Goal: Task Accomplishment & Management: Manage account settings

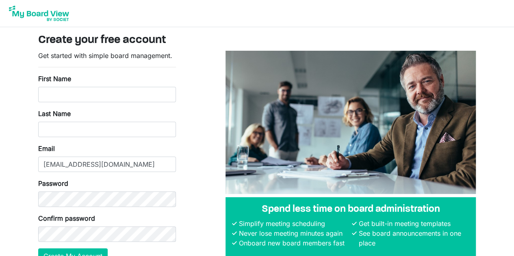
click at [85, 84] on div "First Name" at bounding box center [107, 88] width 138 height 28
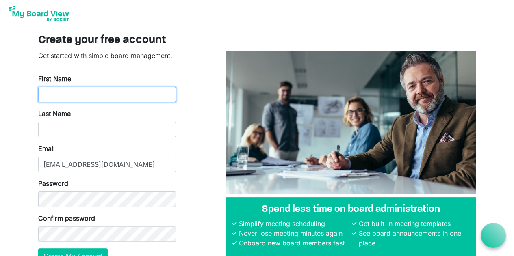
click at [86, 95] on input "First Name" at bounding box center [107, 94] width 138 height 15
type input "Kelsey"
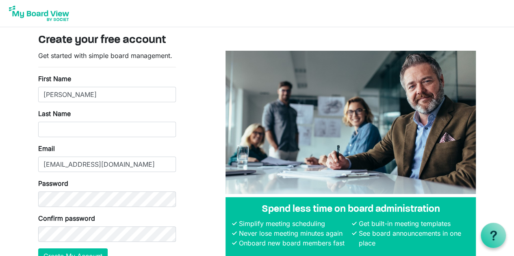
type input "Ford"
click at [38, 249] on button "Create My Account" at bounding box center [72, 256] width 69 height 15
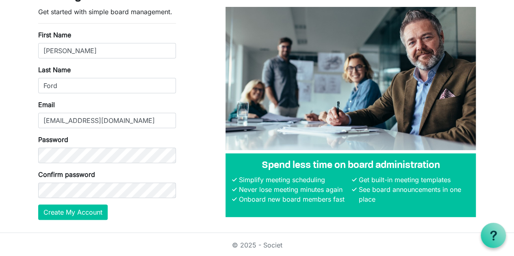
click at [91, 145] on div "Password" at bounding box center [107, 149] width 138 height 28
click at [96, 209] on button "Create My Account" at bounding box center [72, 212] width 69 height 15
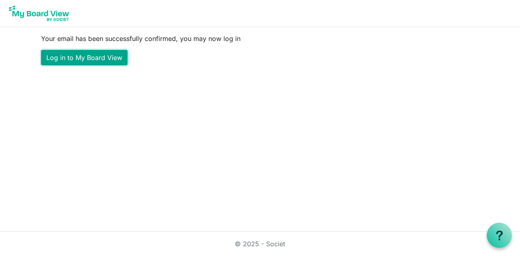
click at [122, 63] on link "Log in to My Board View" at bounding box center [84, 57] width 87 height 15
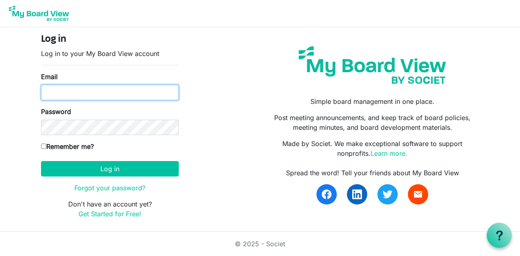
type input "kelsusf@gmail.com"
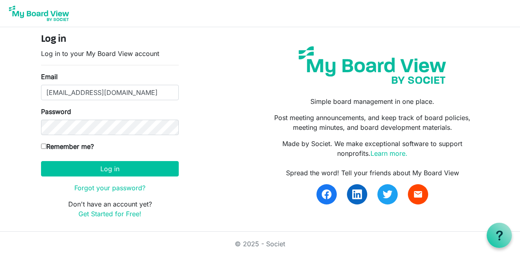
click at [59, 180] on form "Log in Log in to your My Board View account Email kelsusf@gmail.com Password Re…" at bounding box center [110, 126] width 138 height 185
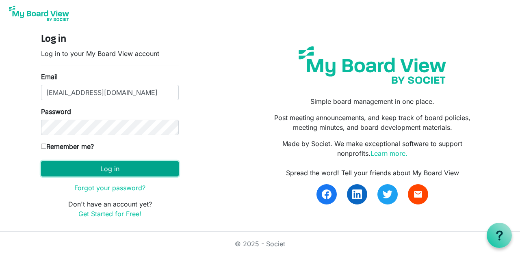
click at [59, 171] on button "Log in" at bounding box center [110, 168] width 138 height 15
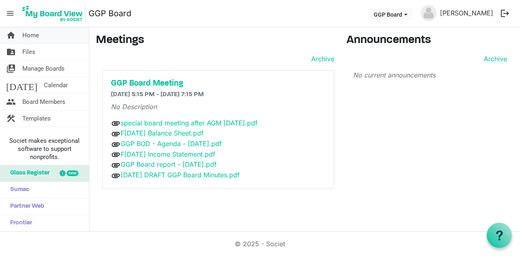
click at [54, 39] on link "home Home" at bounding box center [44, 35] width 89 height 16
click at [56, 49] on link "folder_shared Files" at bounding box center [44, 52] width 89 height 16
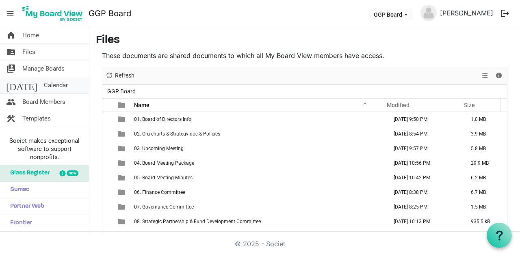
click at [60, 89] on link "today Calendar" at bounding box center [44, 85] width 89 height 16
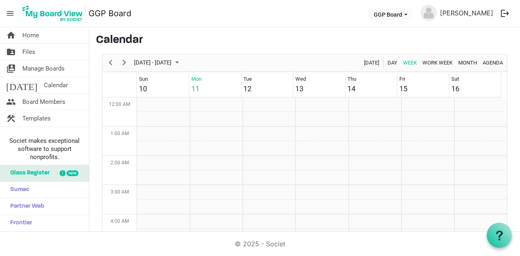
click at [47, 178] on span "Glass Register" at bounding box center [27, 173] width 43 height 16
click at [43, 105] on span "Board Members" at bounding box center [43, 102] width 43 height 16
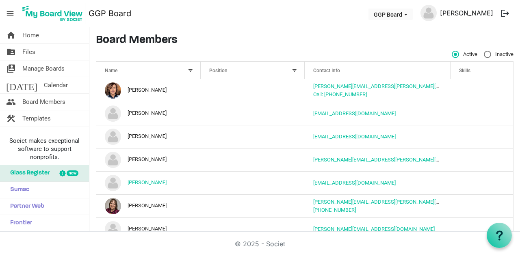
click at [461, 11] on link "[PERSON_NAME]" at bounding box center [467, 13] width 60 height 16
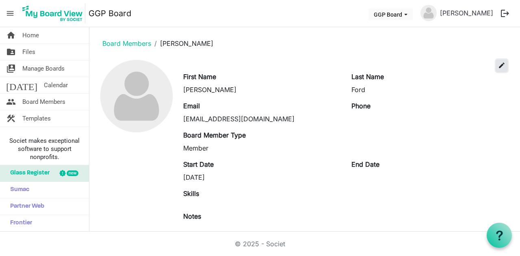
click at [498, 69] on span "edit" at bounding box center [501, 65] width 7 height 7
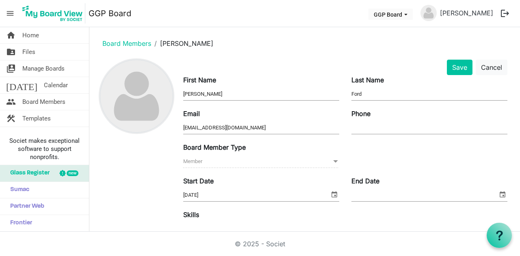
click at [132, 110] on img at bounding box center [136, 96] width 72 height 72
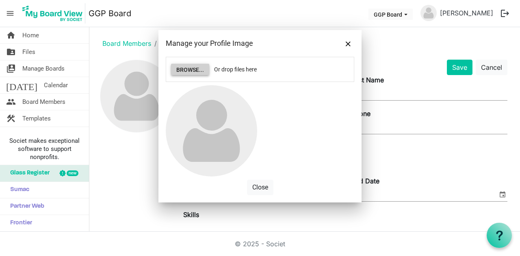
click at [184, 72] on button "Browse..." at bounding box center [190, 69] width 38 height 11
click at [188, 72] on button "Browse..." at bounding box center [190, 69] width 38 height 11
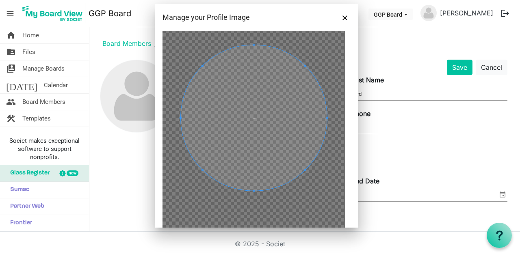
scroll to position [130, 0]
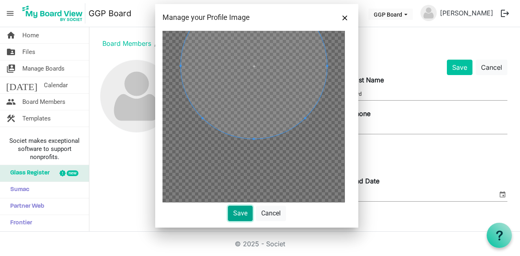
click at [238, 211] on button "Save" at bounding box center [240, 213] width 25 height 15
